Goal: Information Seeking & Learning: Learn about a topic

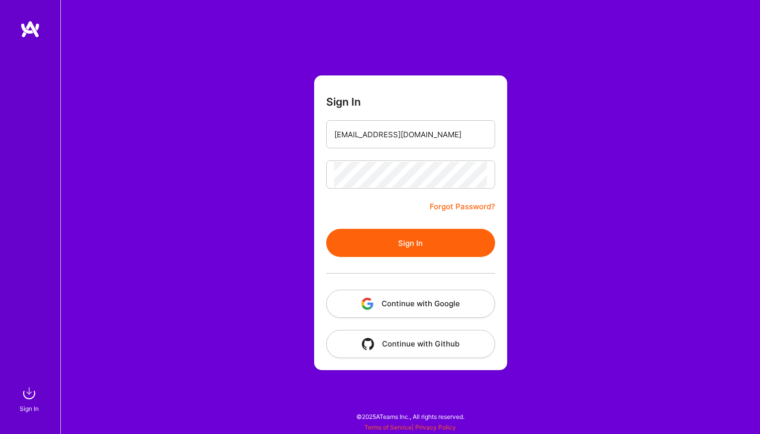
click at [398, 243] on button "Sign In" at bounding box center [410, 243] width 169 height 28
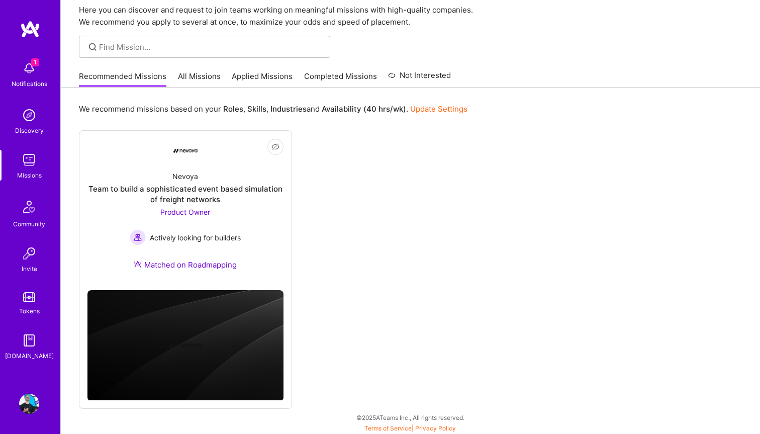
scroll to position [40, 0]
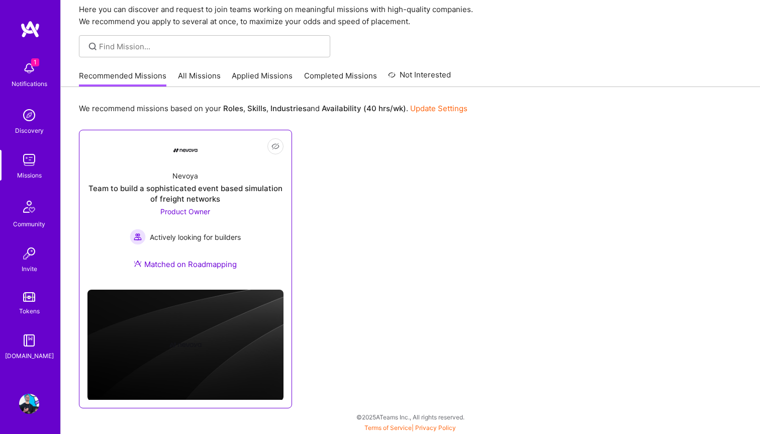
click at [214, 279] on div "Nevoya Team to build a sophisticated event based simulation of freight networks…" at bounding box center [185, 221] width 196 height 119
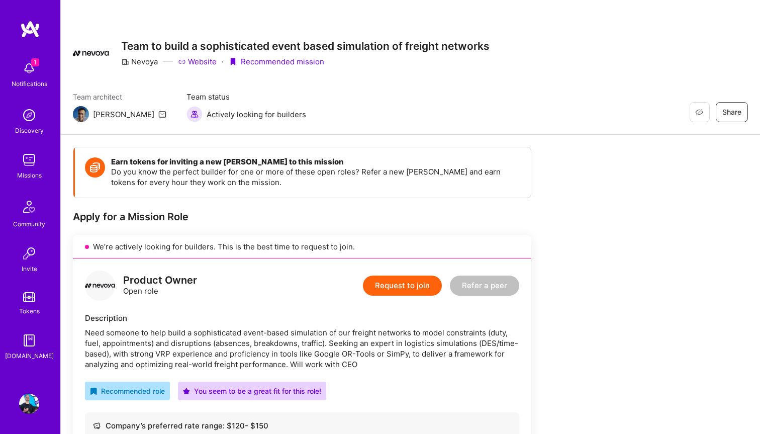
click at [35, 163] on img at bounding box center [29, 160] width 20 height 20
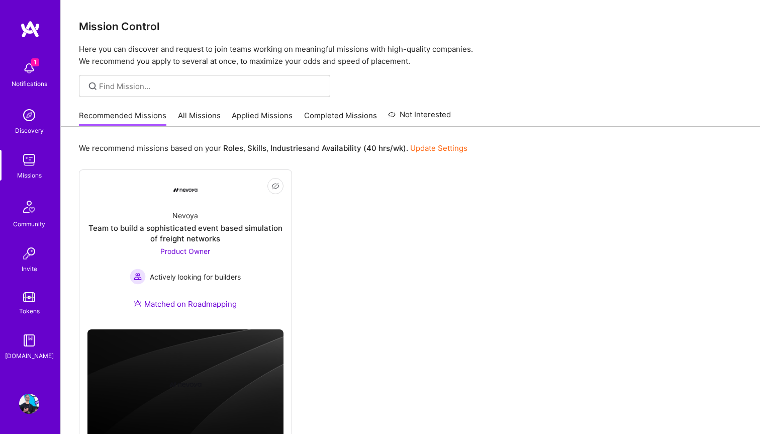
click at [193, 110] on div "Recommended Missions All Missions Applied Missions Completed Missions Not Inter…" at bounding box center [265, 115] width 372 height 22
click at [196, 119] on link "All Missions" at bounding box center [199, 118] width 43 height 17
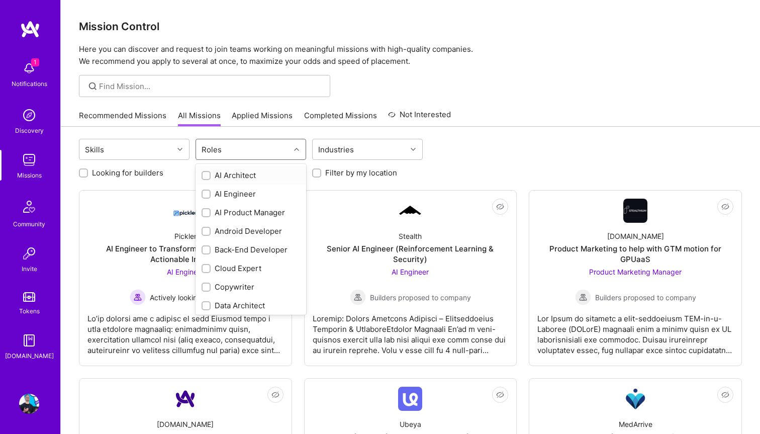
click at [234, 144] on div "Roles" at bounding box center [243, 149] width 94 height 20
click at [232, 209] on div "AI Product Manager" at bounding box center [250, 212] width 98 height 11
checkbox input "true"
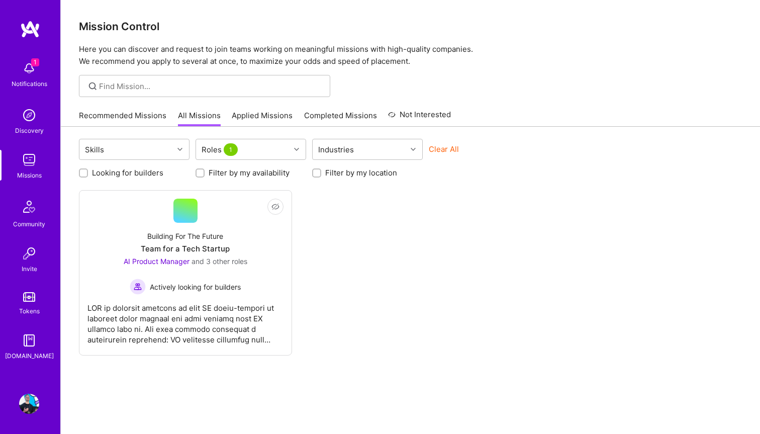
click at [367, 248] on div "Not Interested Building For The Future Team for a Tech Startup AI Product Manag…" at bounding box center [410, 272] width 663 height 165
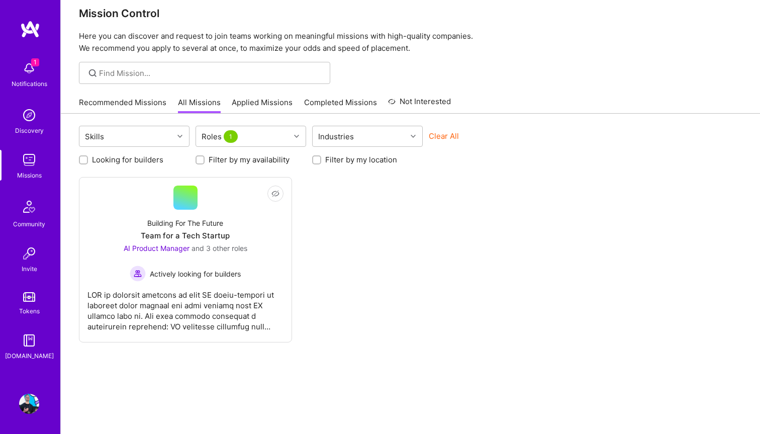
scroll to position [21, 0]
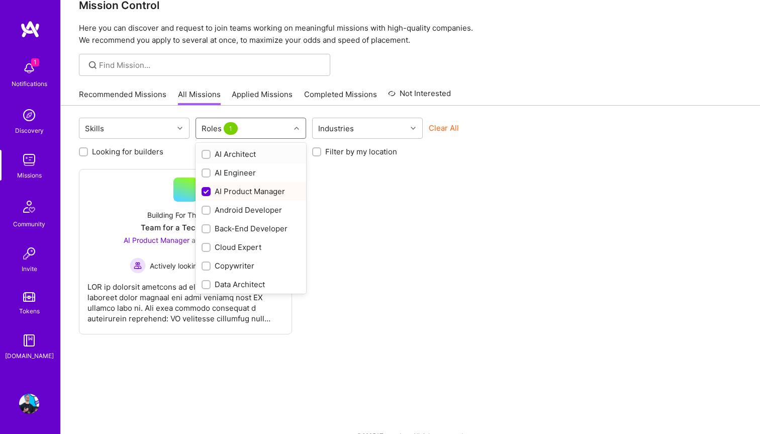
click at [245, 118] on div "Roles 1" at bounding box center [250, 128] width 111 height 21
click at [202, 193] on input "checkbox" at bounding box center [206, 191] width 9 height 9
checkbox input "false"
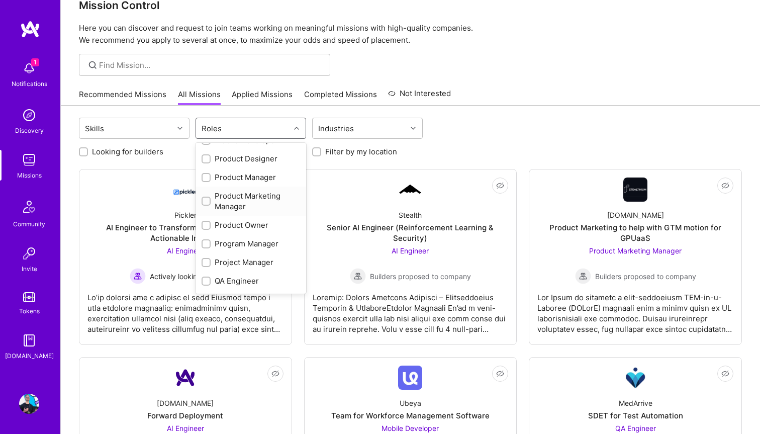
scroll to position [388, 0]
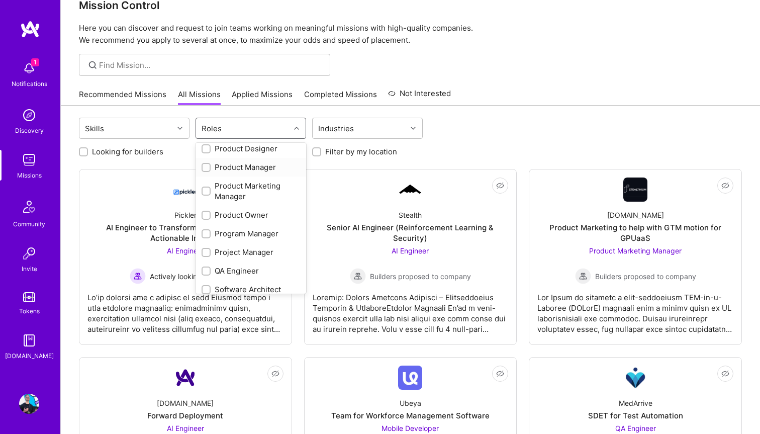
click at [208, 166] on input "checkbox" at bounding box center [206, 167] width 7 height 7
checkbox input "true"
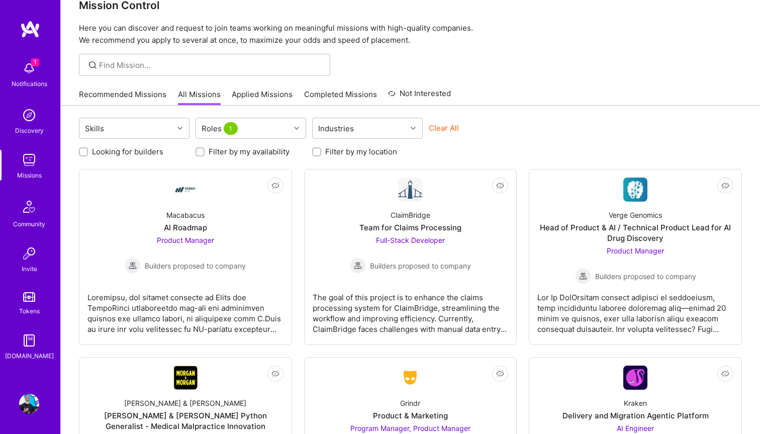
click at [471, 98] on div "Recommended Missions All Missions Applied Missions Completed Missions Not Inter…" at bounding box center [410, 94] width 663 height 22
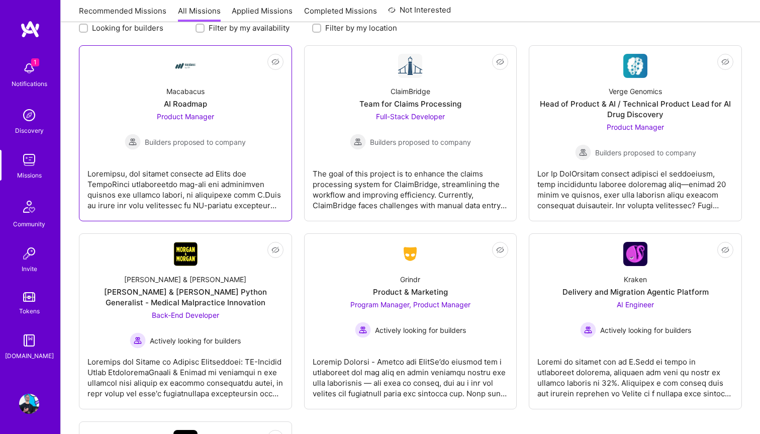
scroll to position [146, 0]
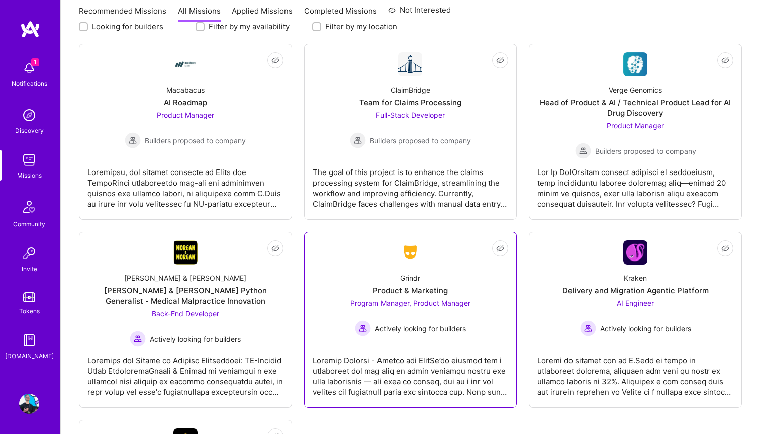
click at [432, 386] on div at bounding box center [410, 372] width 196 height 50
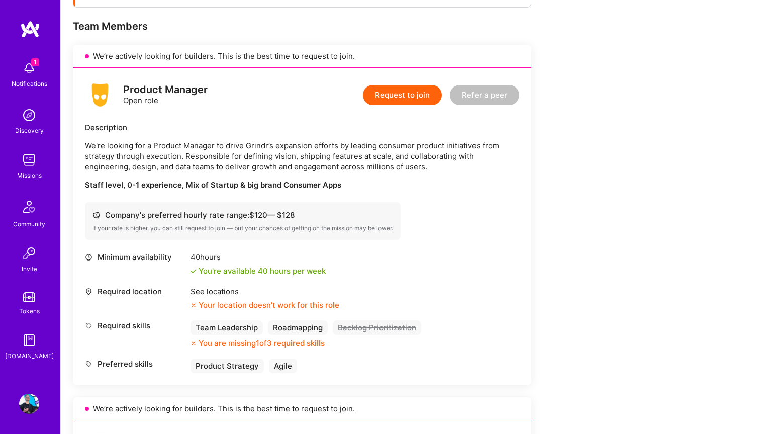
scroll to position [191, 0]
click at [228, 294] on div "See locations" at bounding box center [264, 290] width 149 height 11
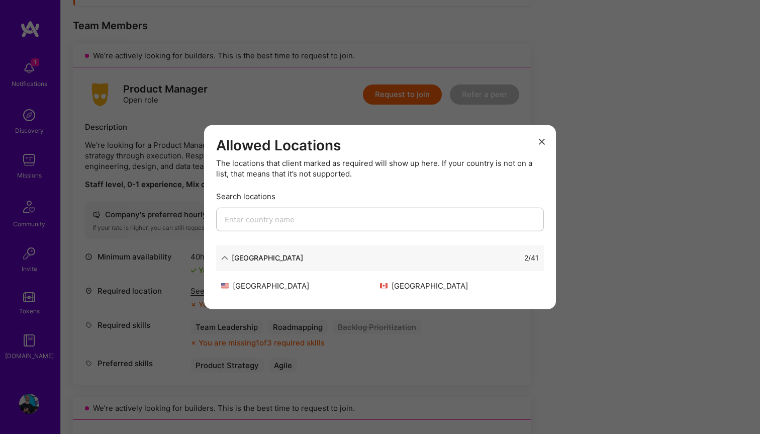
click at [537, 137] on button "modal" at bounding box center [542, 141] width 12 height 17
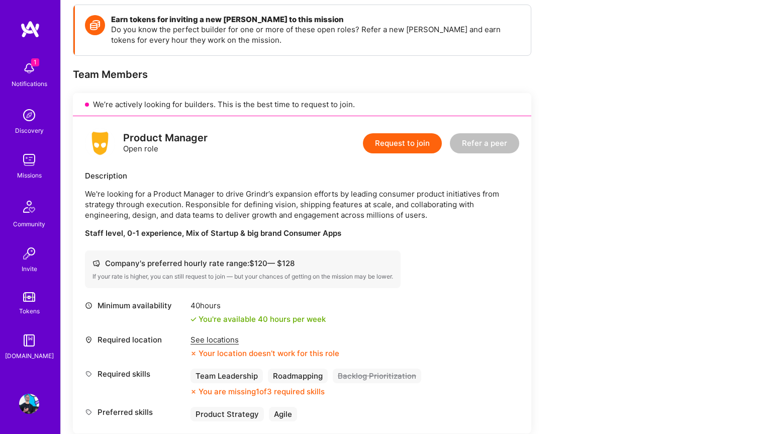
scroll to position [151, 0]
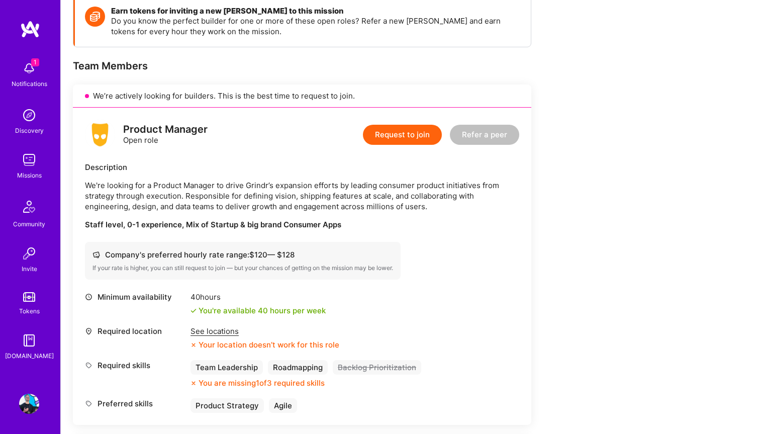
click at [147, 258] on div "Company's preferred hourly rate range: $ 120 — $ 128" at bounding box center [242, 254] width 300 height 11
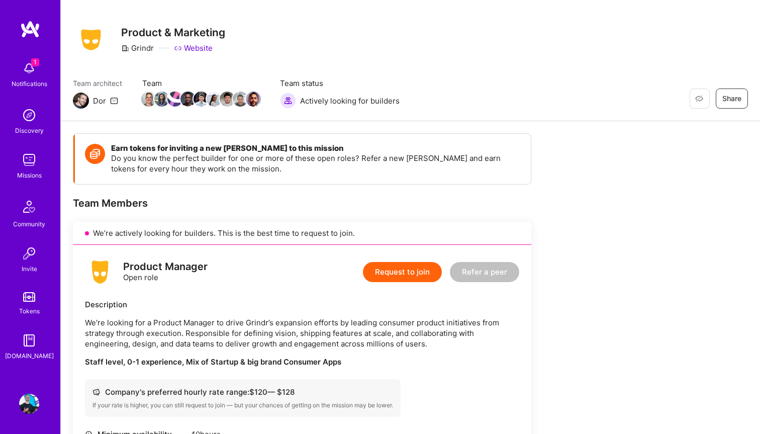
scroll to position [0, 0]
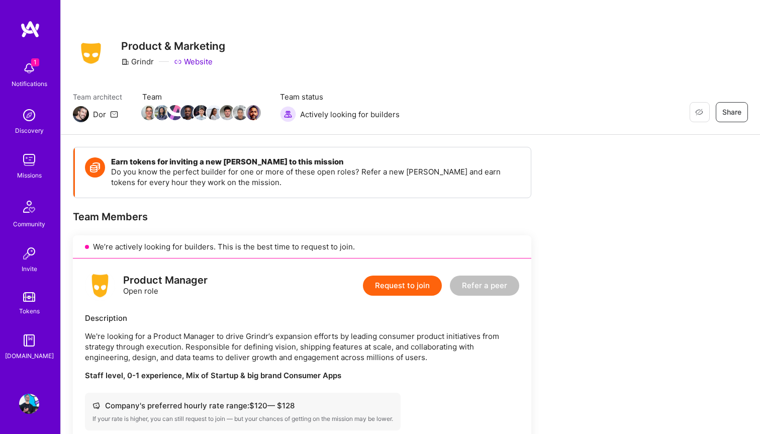
click at [113, 114] on icon at bounding box center [114, 114] width 8 height 8
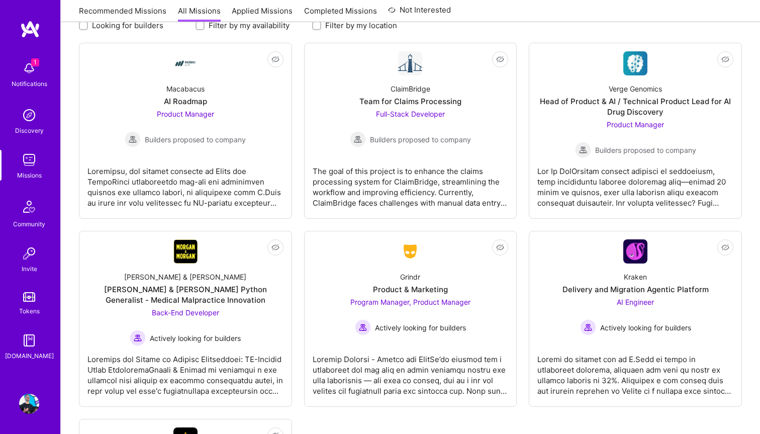
scroll to position [145, 0]
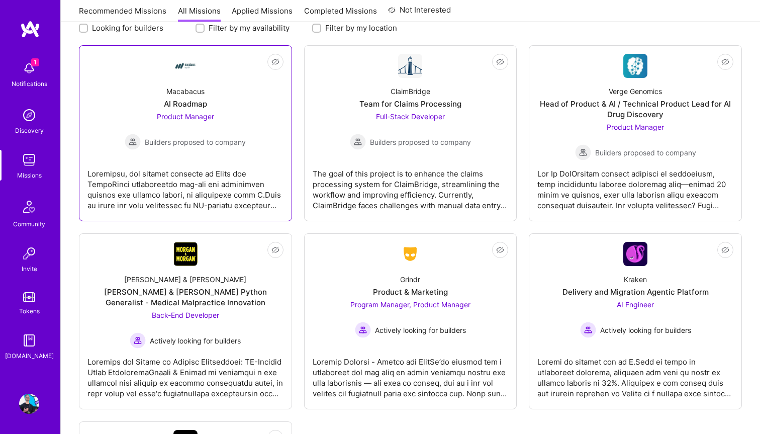
click at [218, 108] on div "Macabacus AI Roadmap Product Manager Builders proposed to company" at bounding box center [185, 114] width 196 height 72
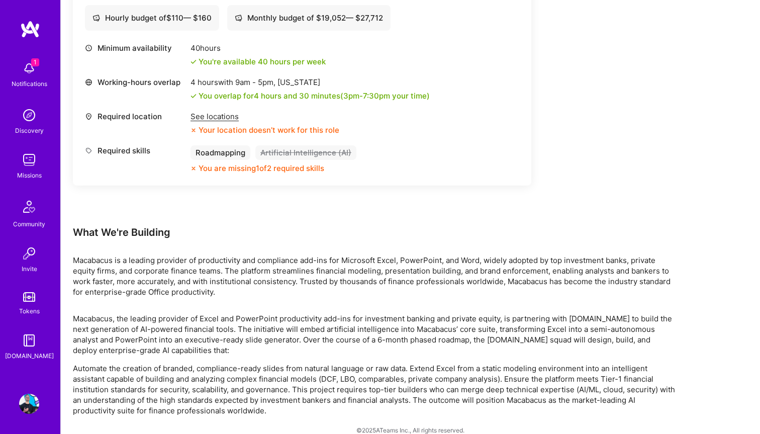
scroll to position [390, 0]
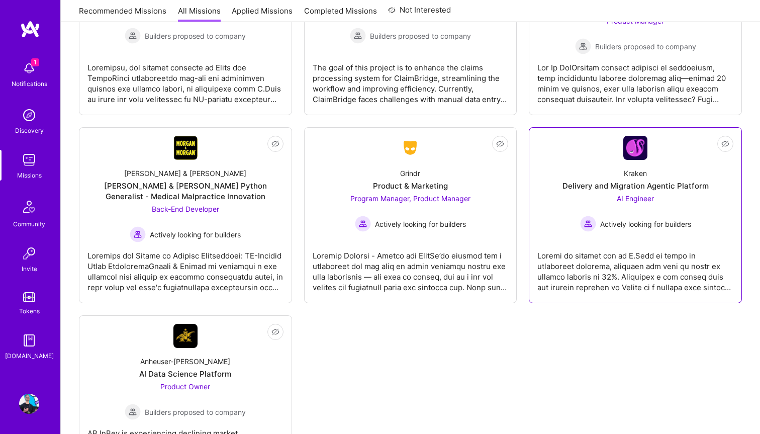
scroll to position [322, 0]
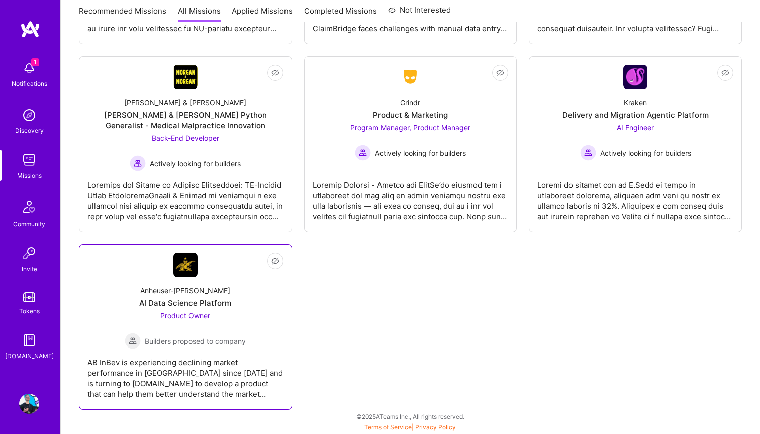
click at [217, 376] on div "AB InBev is experiencing declining market performance in [GEOGRAPHIC_DATA] sinc…" at bounding box center [185, 374] width 196 height 50
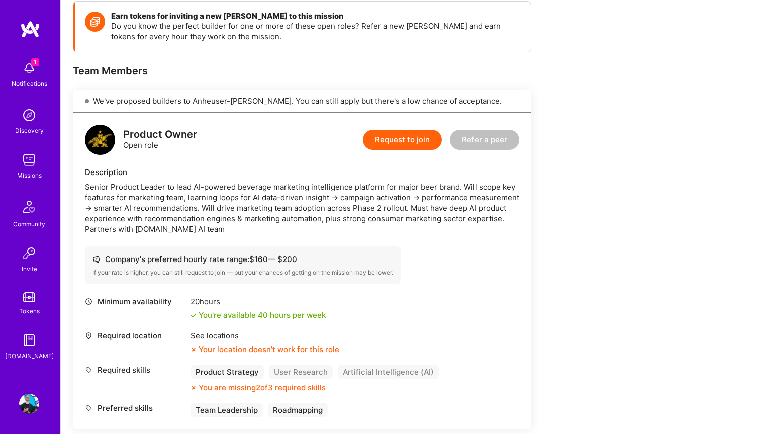
scroll to position [142, 0]
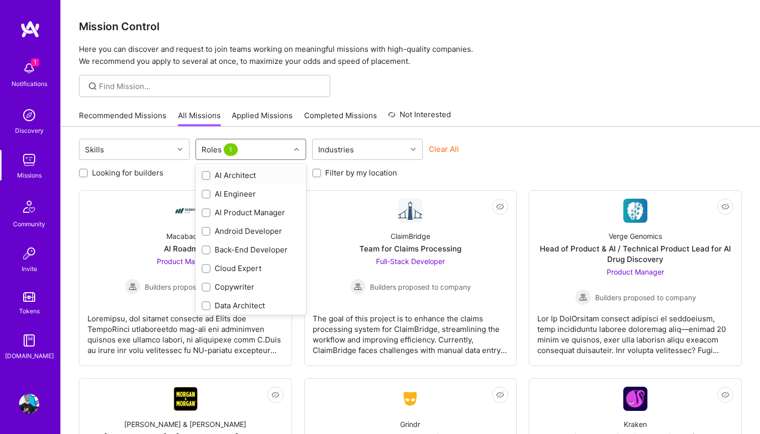
click at [262, 144] on div "Roles 1" at bounding box center [243, 149] width 94 height 20
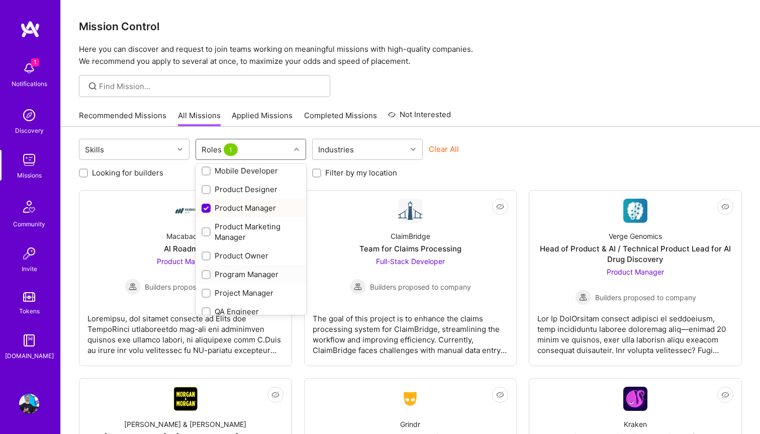
scroll to position [363, 0]
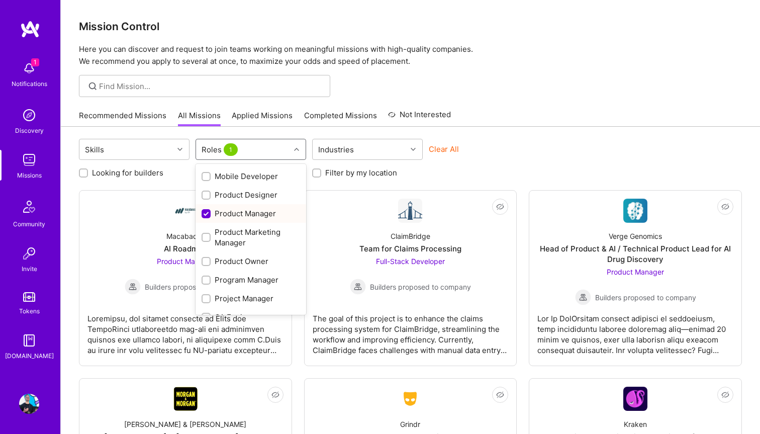
click at [207, 212] on input "checkbox" at bounding box center [206, 213] width 9 height 9
checkbox input "false"
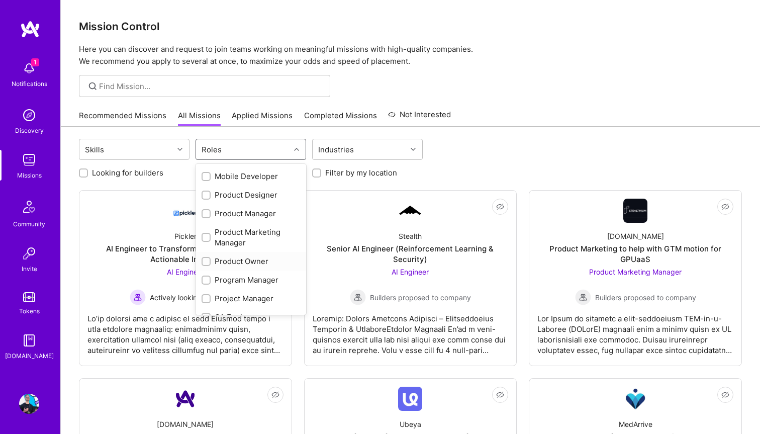
click at [205, 260] on input "checkbox" at bounding box center [206, 261] width 7 height 7
checkbox input "true"
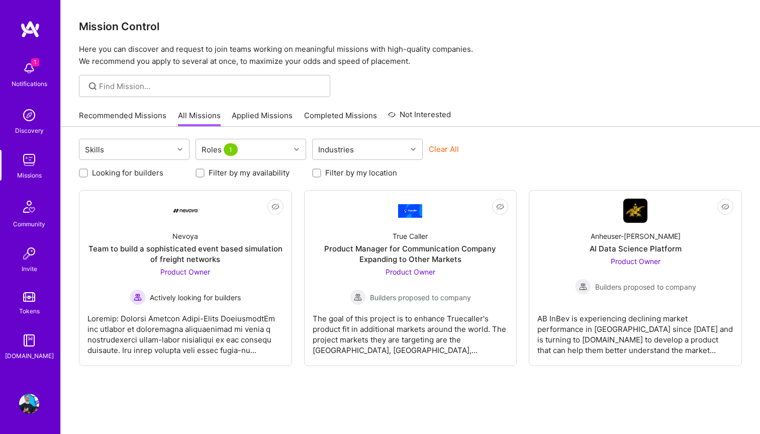
click at [532, 141] on div "Skills Roles 1 Industries Clear All" at bounding box center [410, 151] width 663 height 24
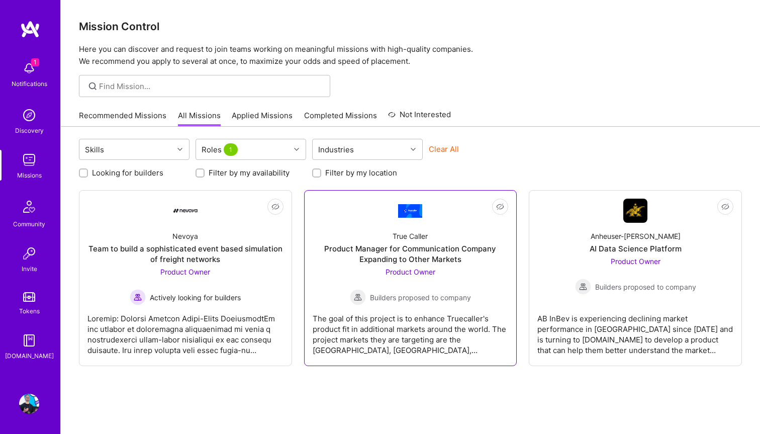
click at [393, 322] on div "The goal of this project is to enhance Truecaller's product fit in additional m…" at bounding box center [410, 330] width 196 height 50
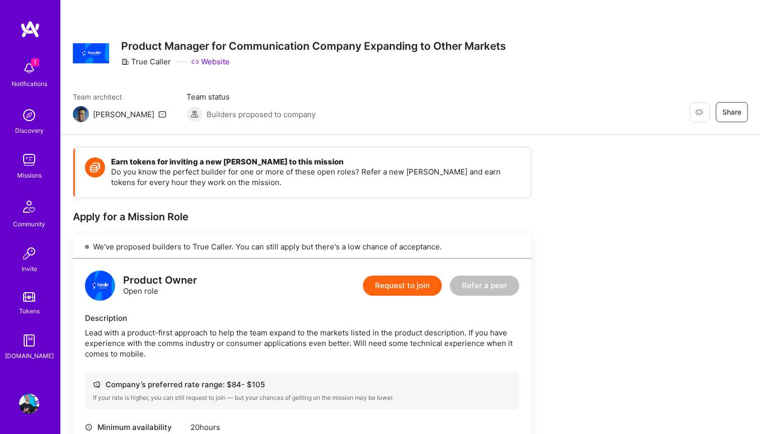
scroll to position [2, 0]
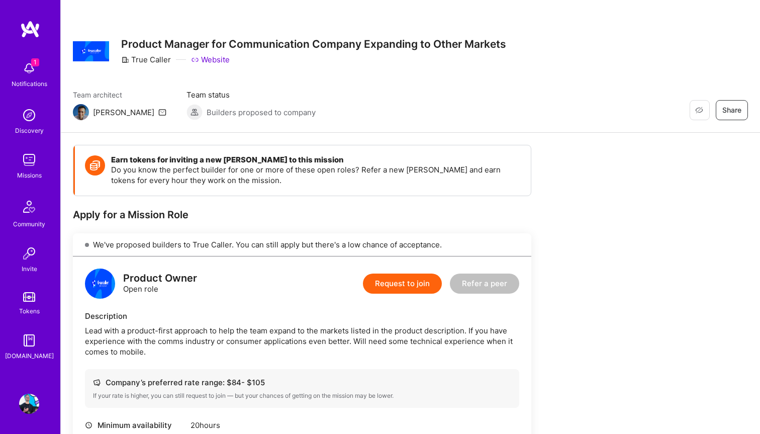
click at [226, 56] on link "Website" at bounding box center [210, 59] width 39 height 11
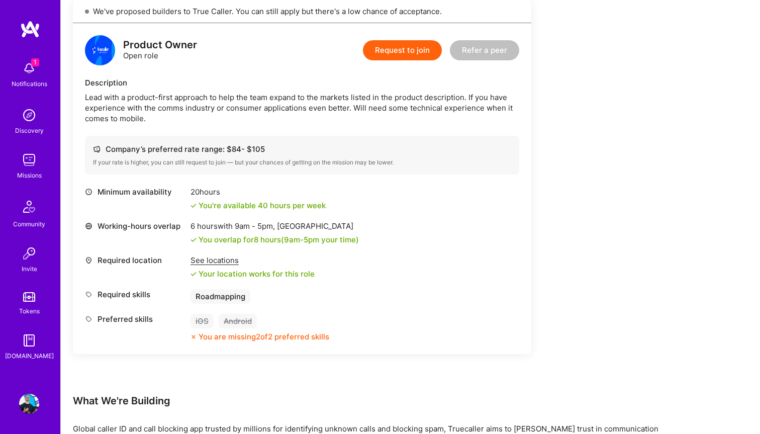
scroll to position [377, 0]
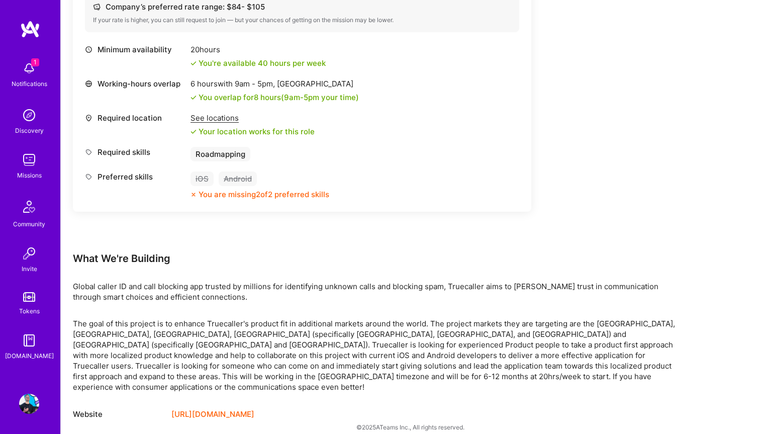
click at [221, 116] on div "See locations" at bounding box center [252, 118] width 124 height 11
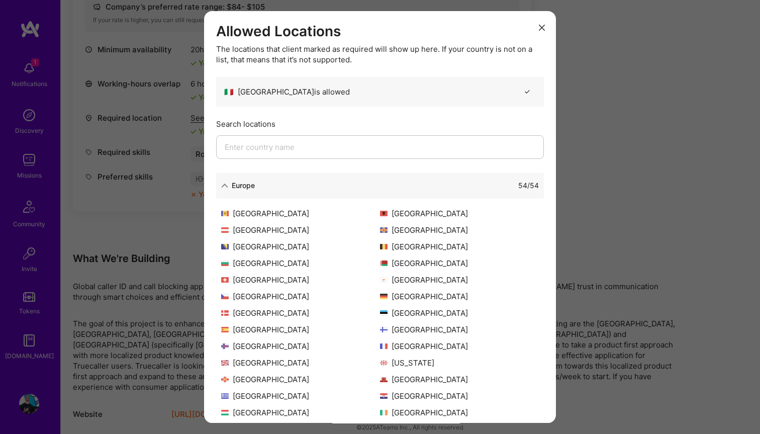
click at [539, 38] on h3 "Allowed Locations" at bounding box center [380, 31] width 328 height 17
click at [540, 25] on icon "modal" at bounding box center [542, 28] width 6 height 6
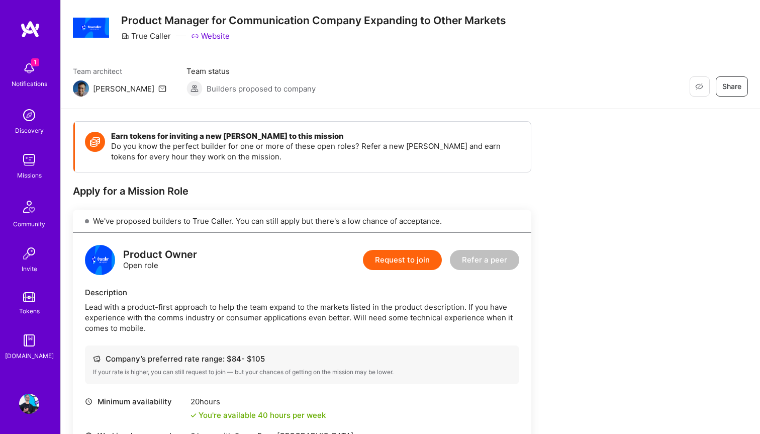
scroll to position [24, 0]
